Goal: Find specific page/section: Find specific page/section

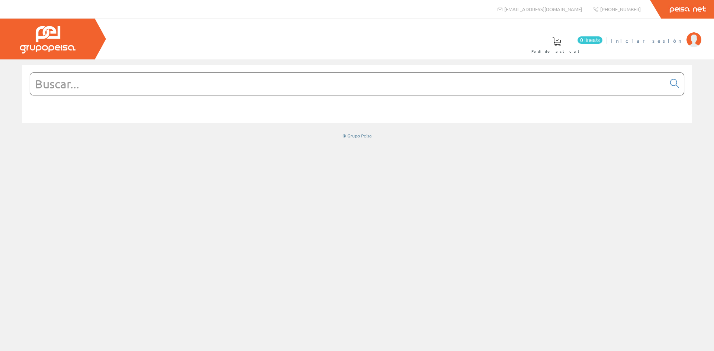
click at [665, 42] on span "Iniciar sesión" at bounding box center [646, 40] width 72 height 7
click at [664, 41] on span "Carlos Lidueña" at bounding box center [648, 40] width 68 height 7
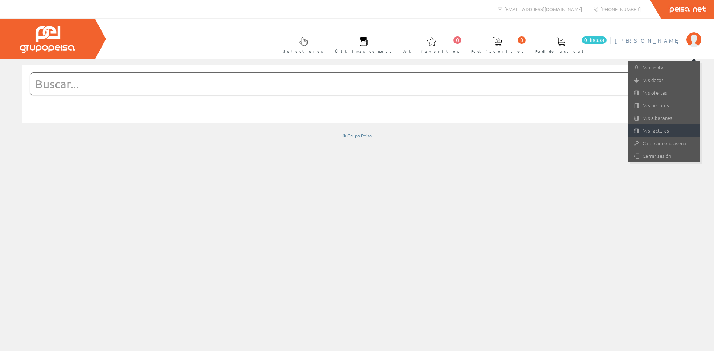
click at [658, 129] on link "Mis facturas" at bounding box center [664, 131] width 72 height 13
